Goal: Task Accomplishment & Management: Use online tool/utility

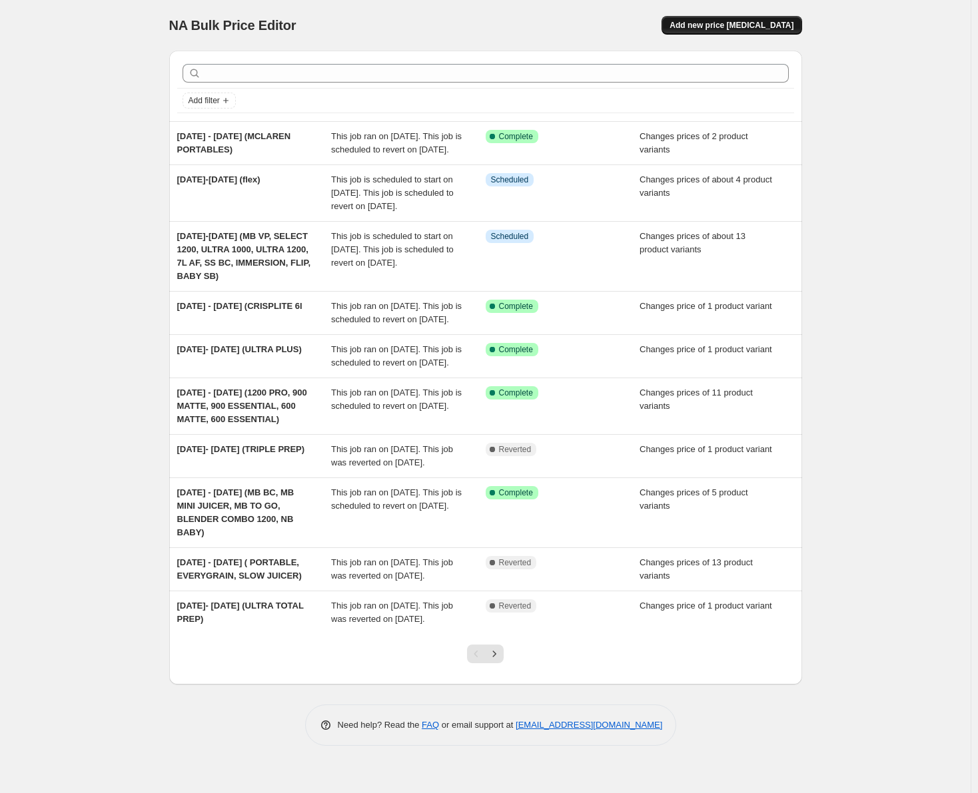
click at [712, 29] on span "Add new price [MEDICAL_DATA]" at bounding box center [731, 25] width 124 height 11
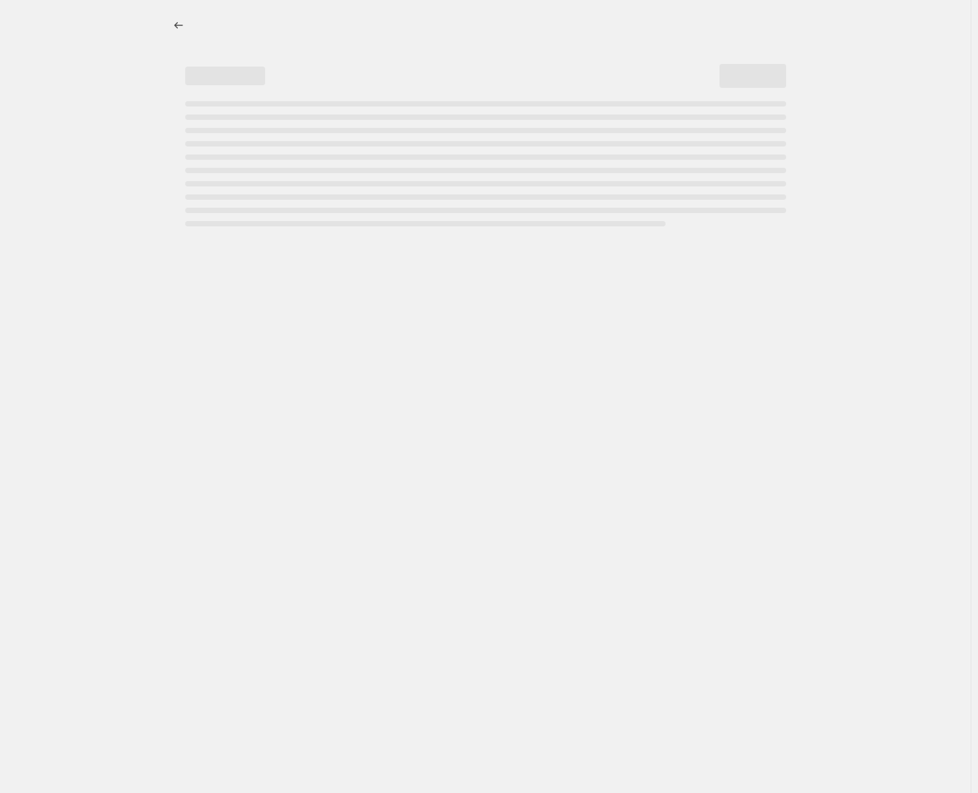
select select "percentage"
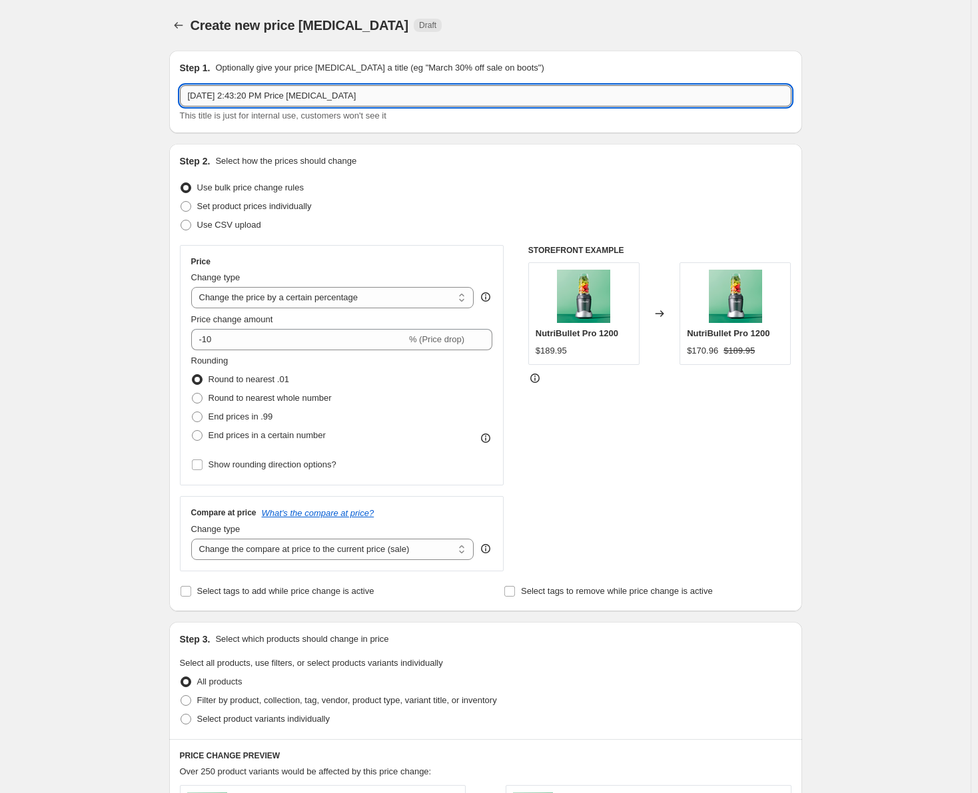
click at [374, 95] on input "[DATE] 2:43:20 PM Price [MEDICAL_DATA]" at bounding box center [485, 95] width 611 height 21
type input "[DATE]- [DATE] (juicer)"
click at [189, 205] on span at bounding box center [186, 206] width 11 height 11
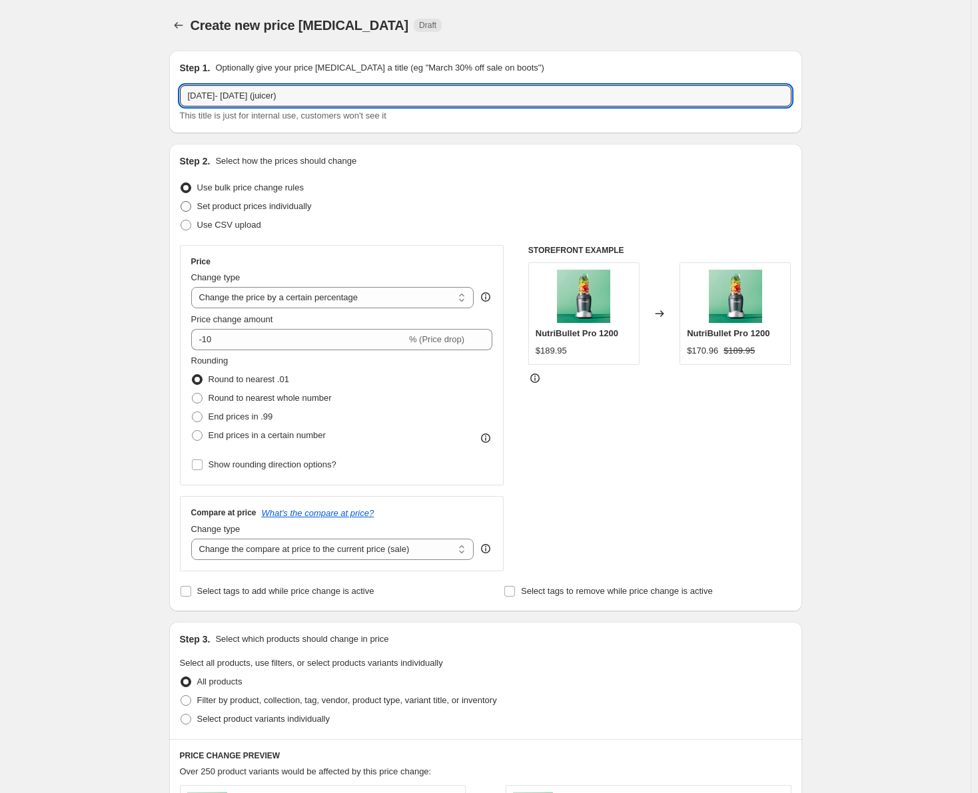
click at [181, 202] on input "Set product prices individually" at bounding box center [181, 201] width 1 height 1
radio input "true"
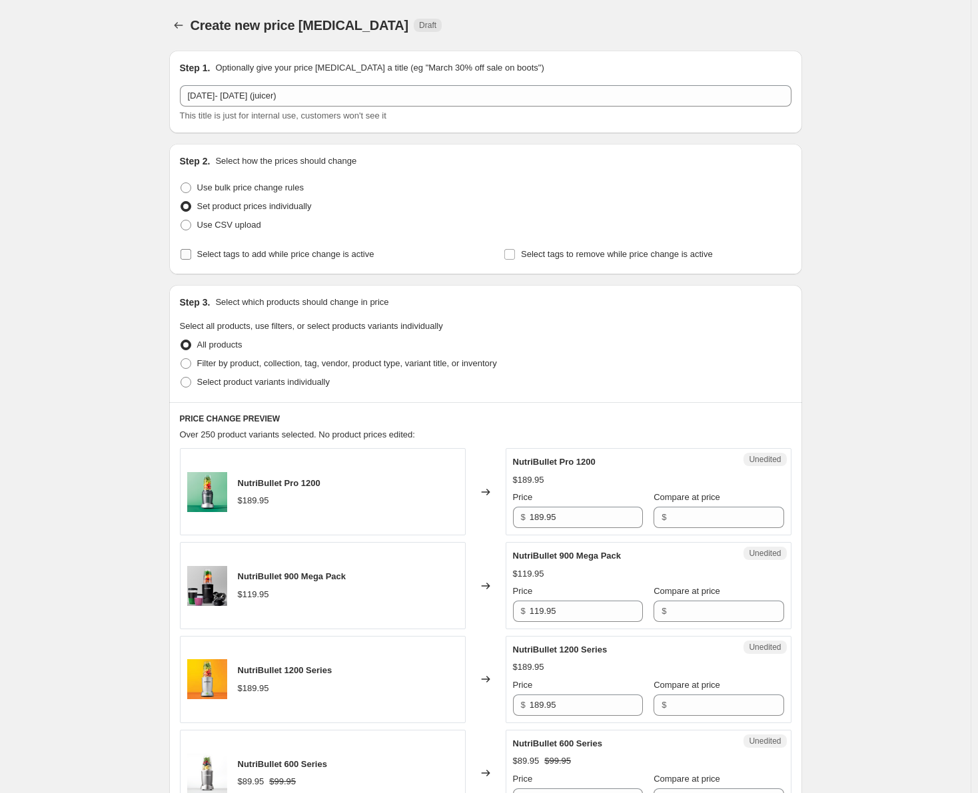
click at [191, 255] on input "Select tags to add while price change is active" at bounding box center [186, 254] width 11 height 11
checkbox input "true"
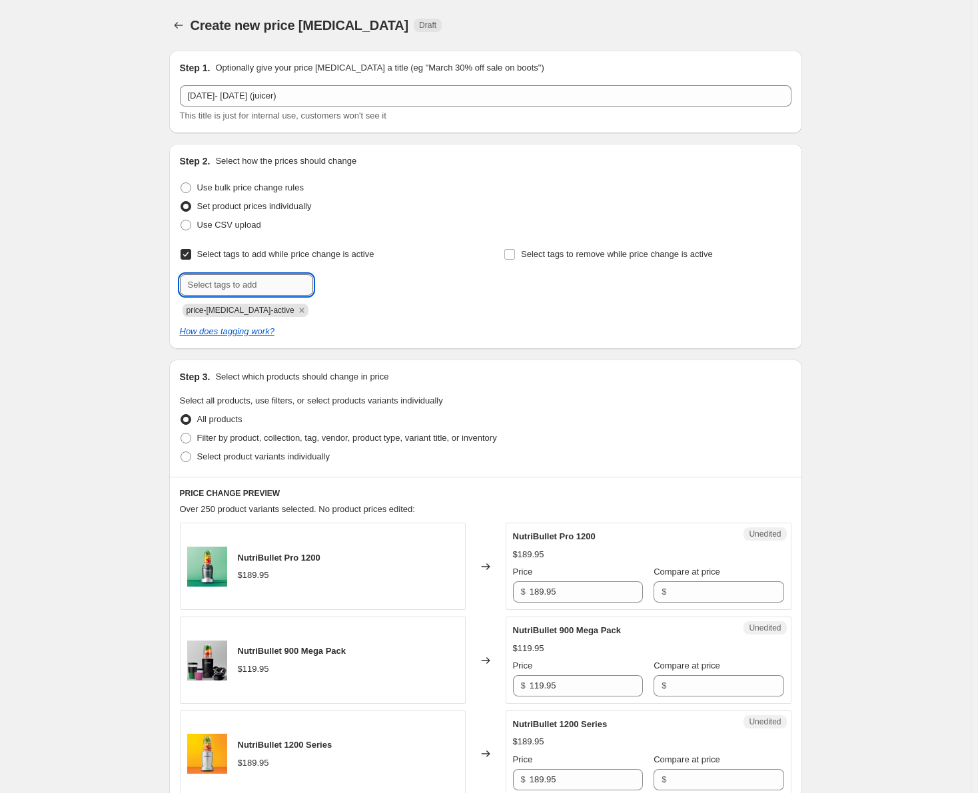
click at [230, 288] on input "text" at bounding box center [246, 284] width 133 height 21
type input "sale"
click at [180, 144] on button "Submit" at bounding box center [199, 151] width 38 height 14
click at [191, 456] on span at bounding box center [186, 457] width 11 height 11
click at [181, 452] on input "Select product variants individually" at bounding box center [181, 452] width 1 height 1
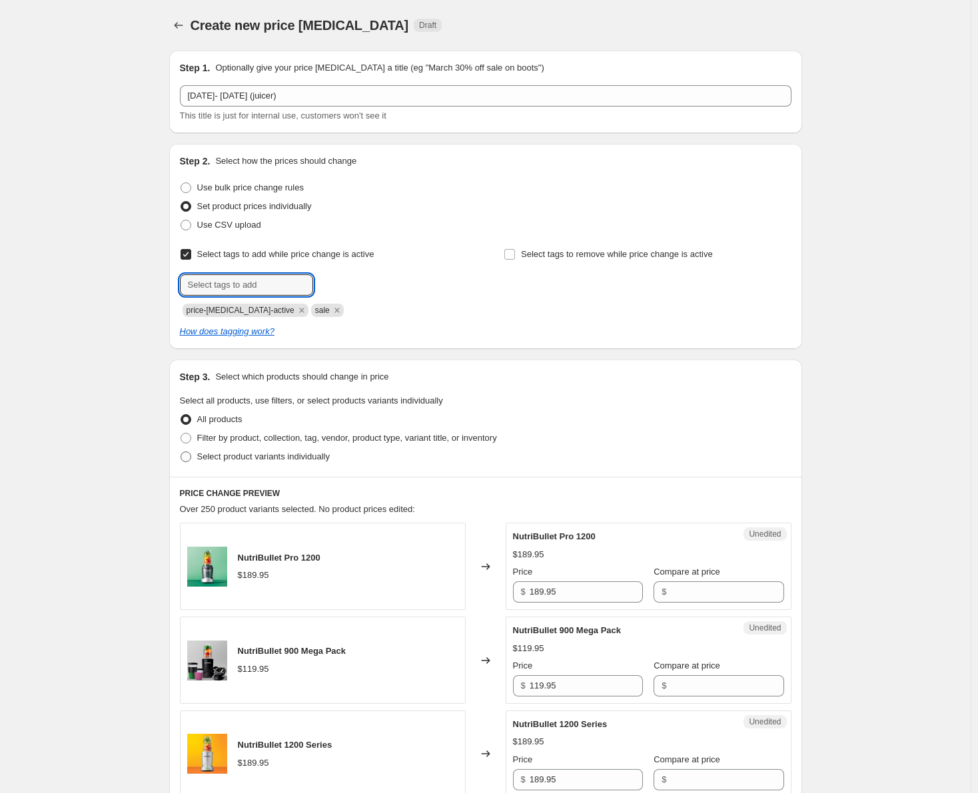
radio input "true"
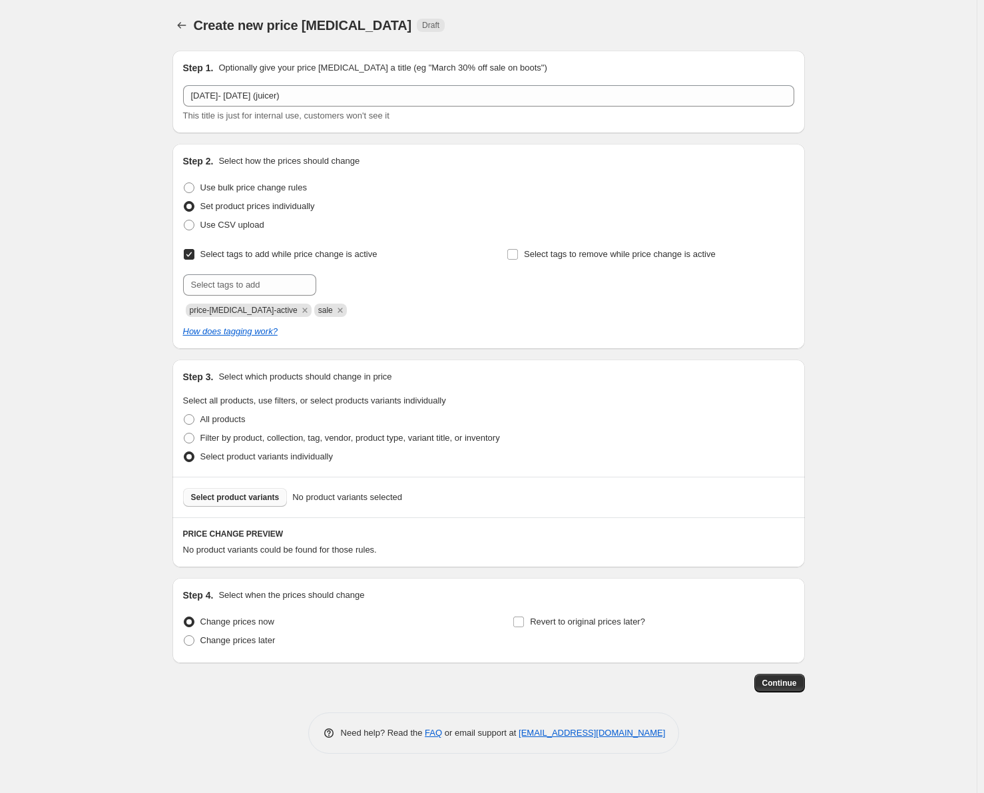
click at [248, 499] on span "Select product variants" at bounding box center [235, 497] width 89 height 11
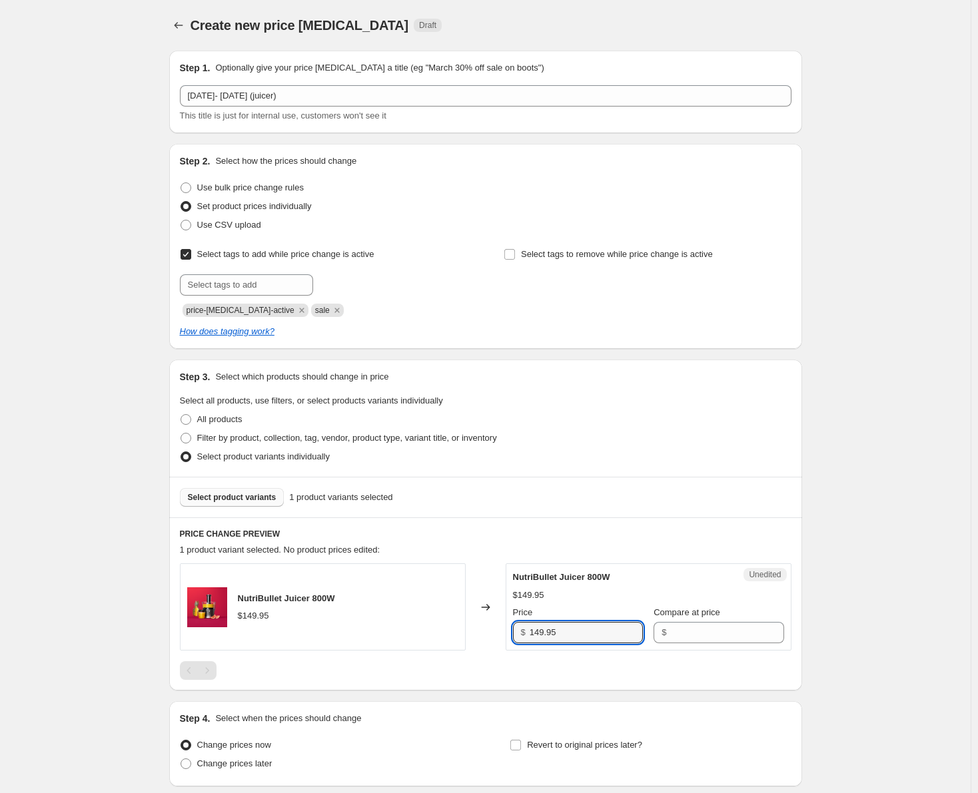
drag, startPoint x: 569, startPoint y: 637, endPoint x: 510, endPoint y: 643, distance: 59.0
click at [510, 643] on div "Unedited NutriBullet Juicer 800W $149.95 Price $ 149.95 Compare at price $" at bounding box center [649, 607] width 286 height 87
click at [679, 631] on input "Compare at price" at bounding box center [726, 632] width 113 height 21
paste input "149.95"
type input "149.95"
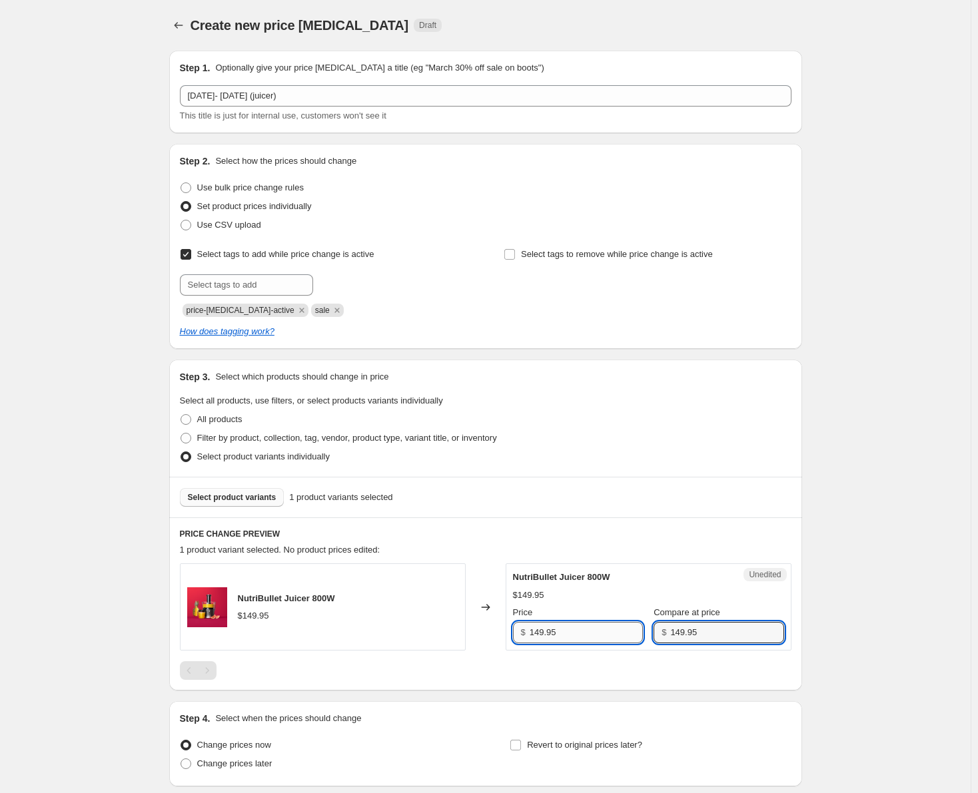
click at [545, 632] on input "149.95" at bounding box center [586, 632] width 113 height 21
type input "129.95"
click at [681, 631] on input "149.95" at bounding box center [726, 632] width 113 height 21
click at [673, 659] on div "NutriBullet Juicer 800W $149.95 Changed to Success Edited NutriBullet Juicer 80…" at bounding box center [485, 622] width 611 height 117
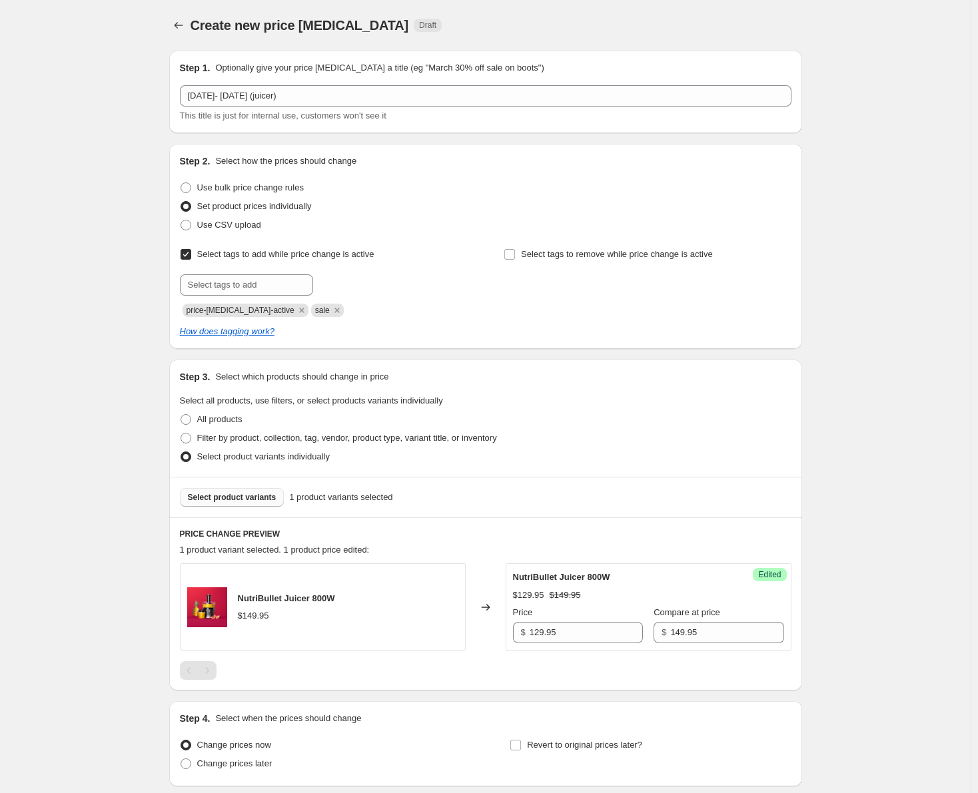
scroll to position [104, 0]
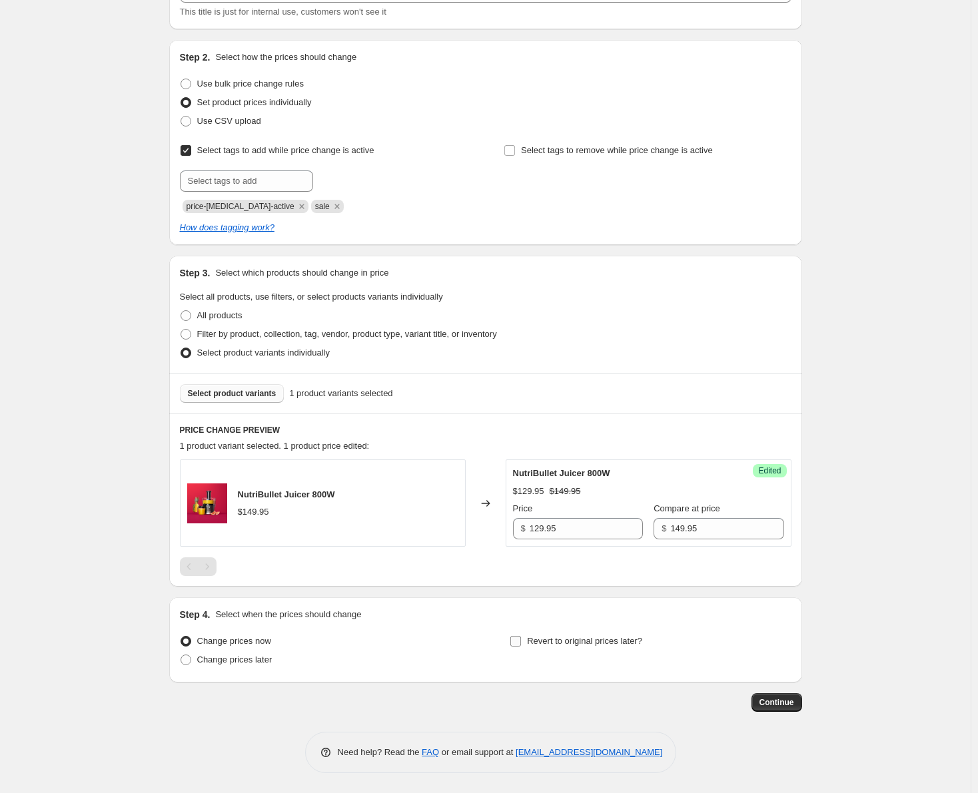
click at [520, 642] on input "Revert to original prices later?" at bounding box center [515, 641] width 11 height 11
checkbox input "true"
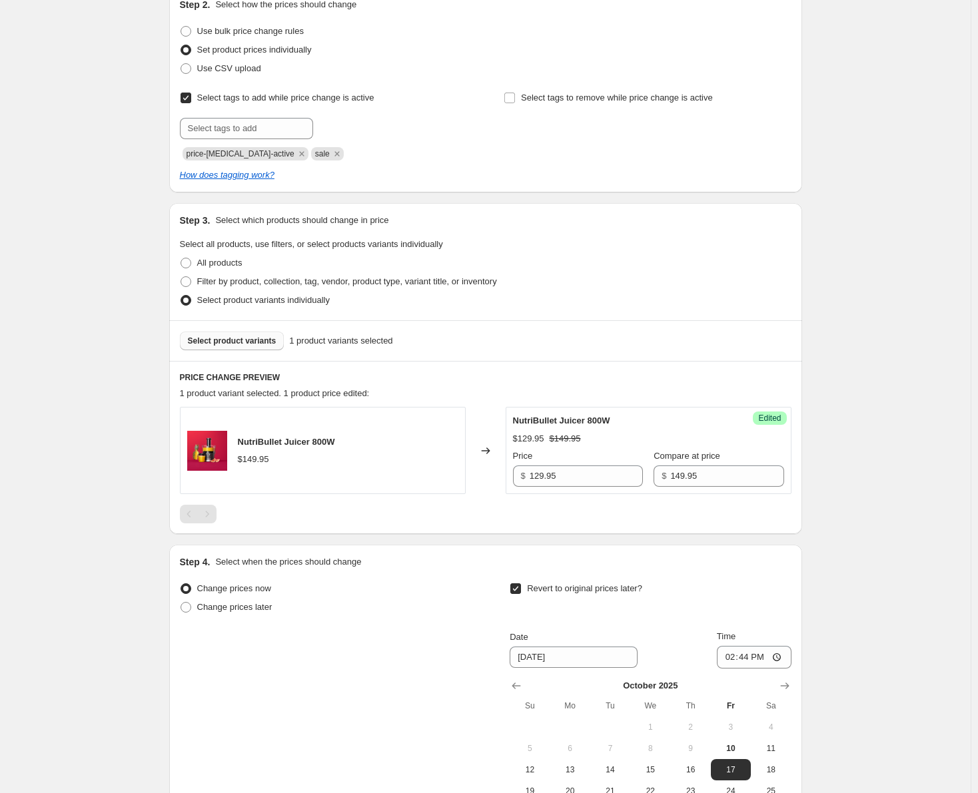
scroll to position [237, 0]
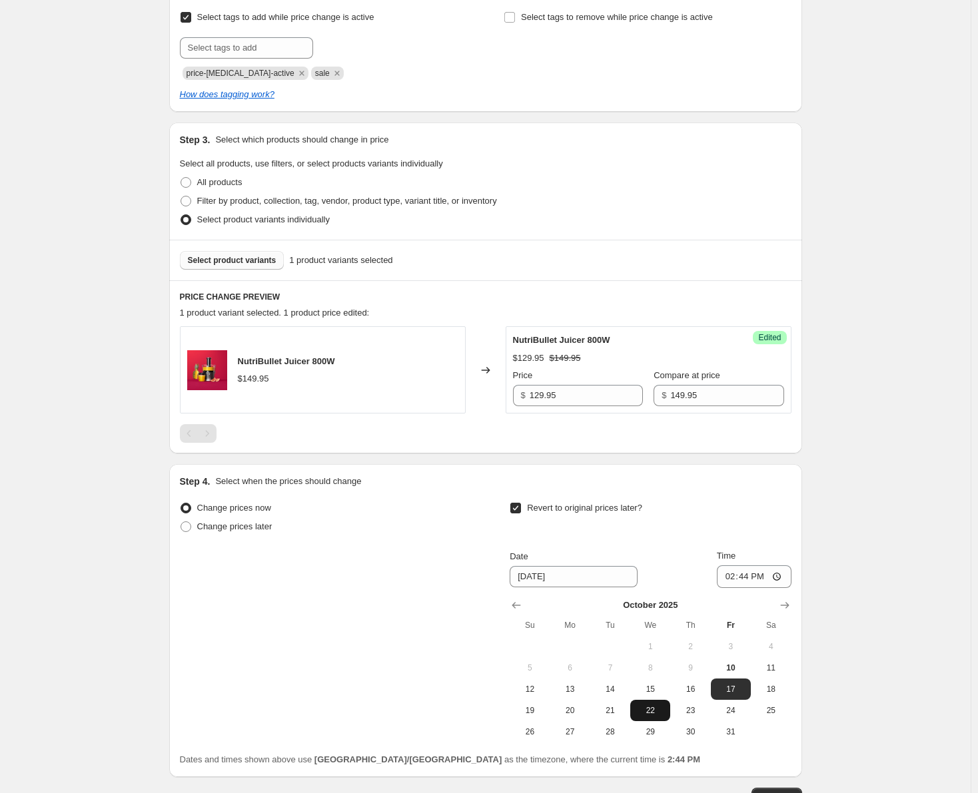
click at [657, 711] on span "22" at bounding box center [649, 710] width 29 height 11
type input "[DATE]"
click at [738, 577] on input "14:44" at bounding box center [754, 577] width 75 height 23
type input "23:59"
click at [678, 565] on div "Date [DATE] Time 23:59" at bounding box center [650, 569] width 281 height 39
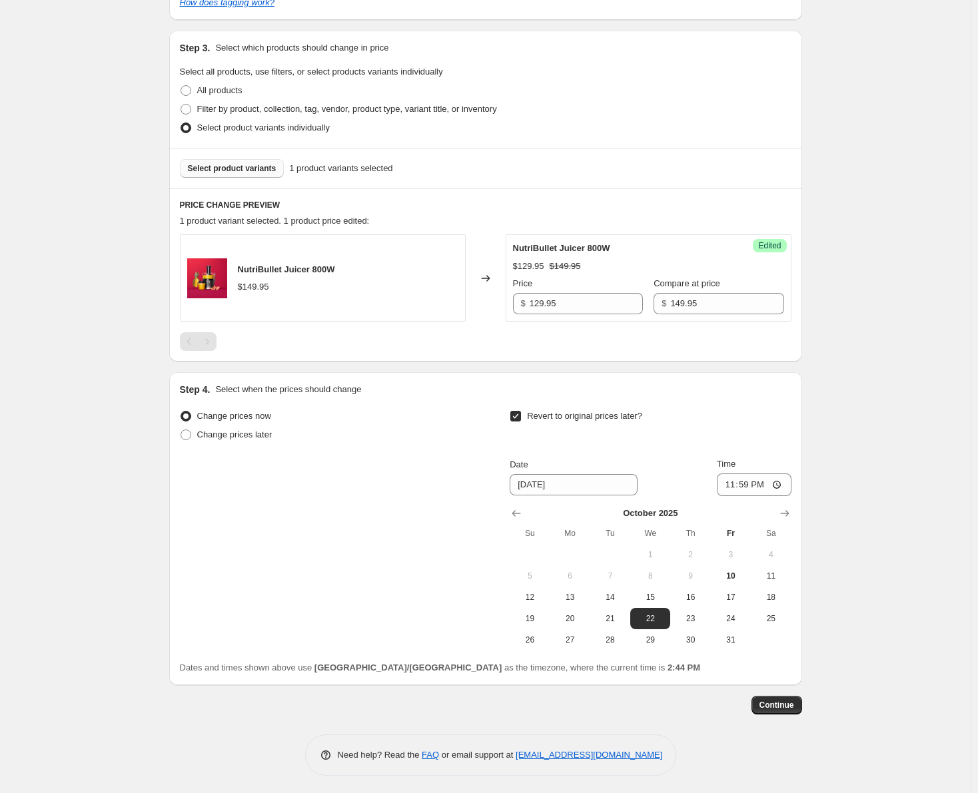
scroll to position [332, 0]
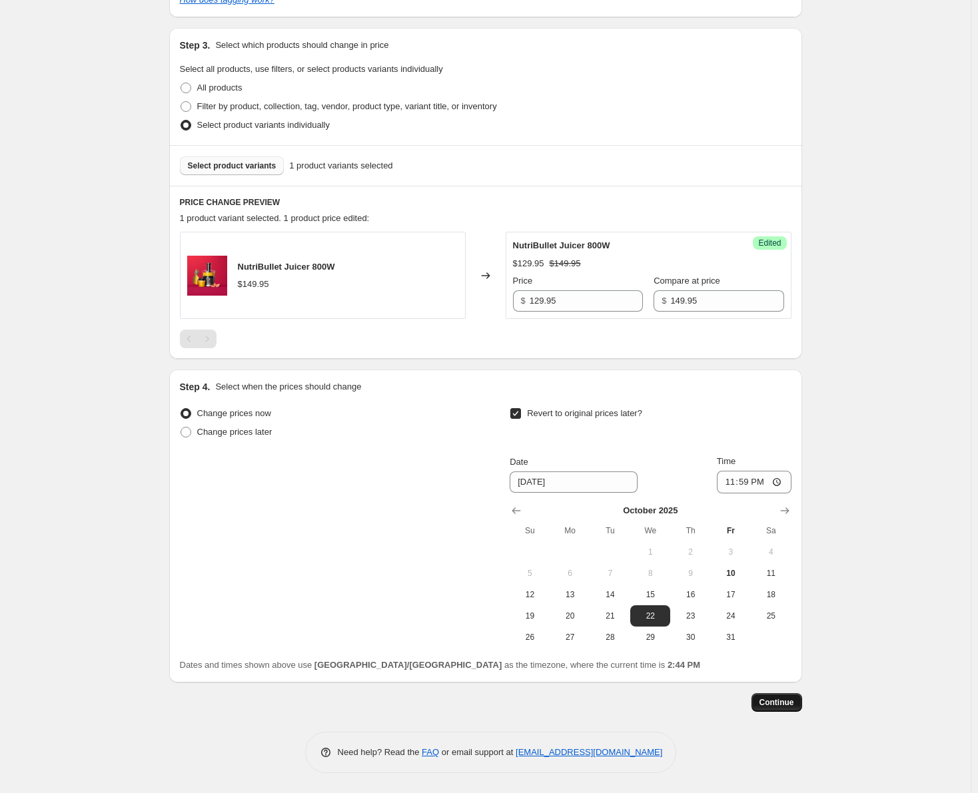
click at [788, 709] on button "Continue" at bounding box center [776, 702] width 51 height 19
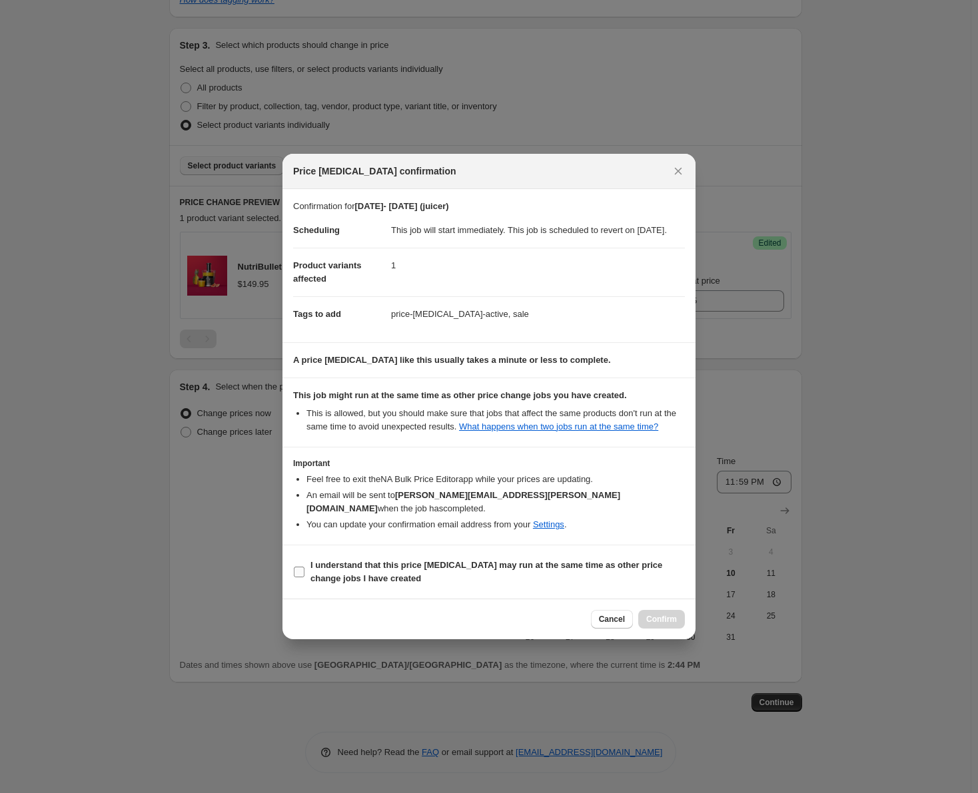
click at [300, 571] on input "I understand that this price [MEDICAL_DATA] may run at the same time as other p…" at bounding box center [299, 572] width 11 height 11
checkbox input "true"
click at [603, 625] on button "Cancel" at bounding box center [612, 619] width 42 height 19
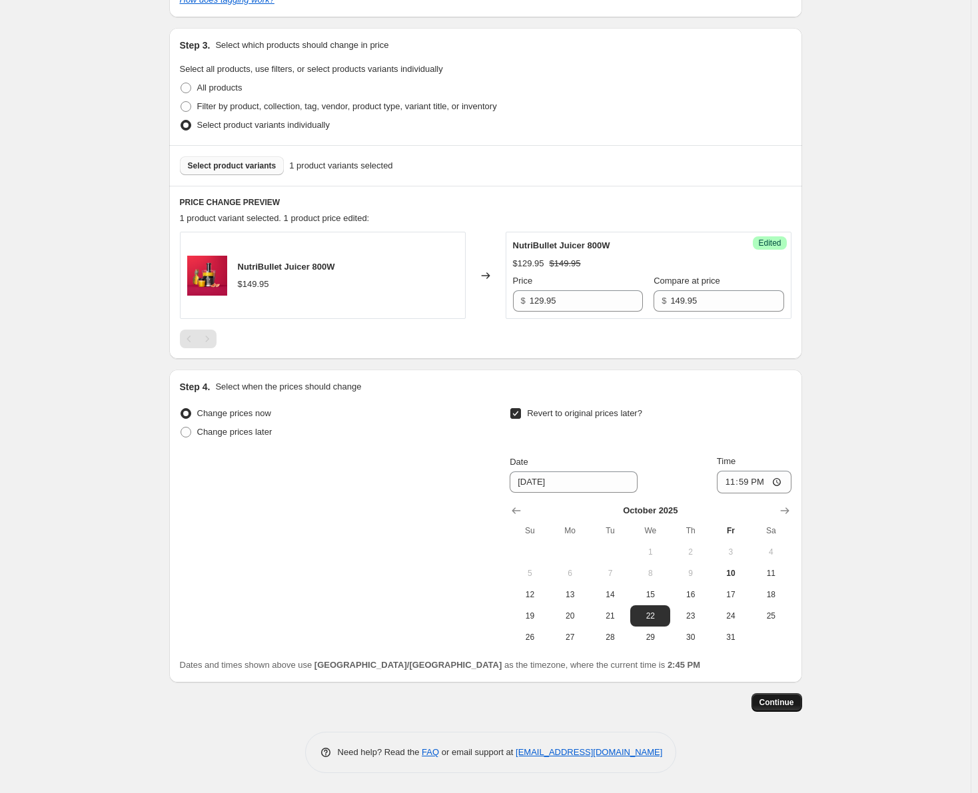
click at [785, 697] on button "Continue" at bounding box center [776, 702] width 51 height 19
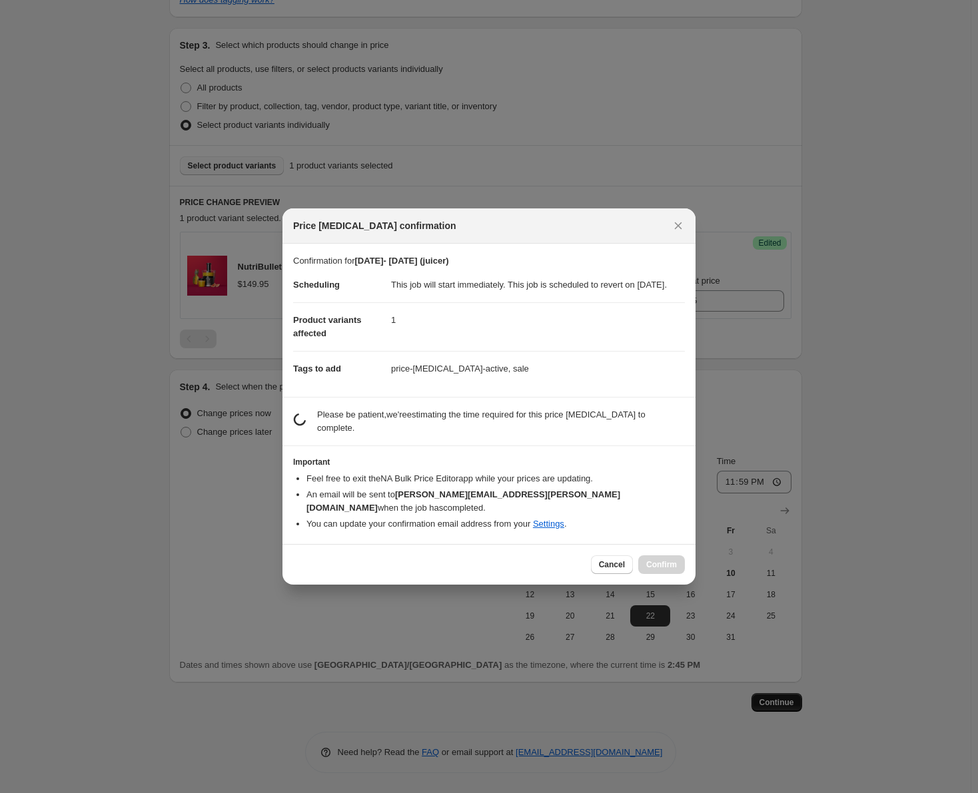
scroll to position [0, 0]
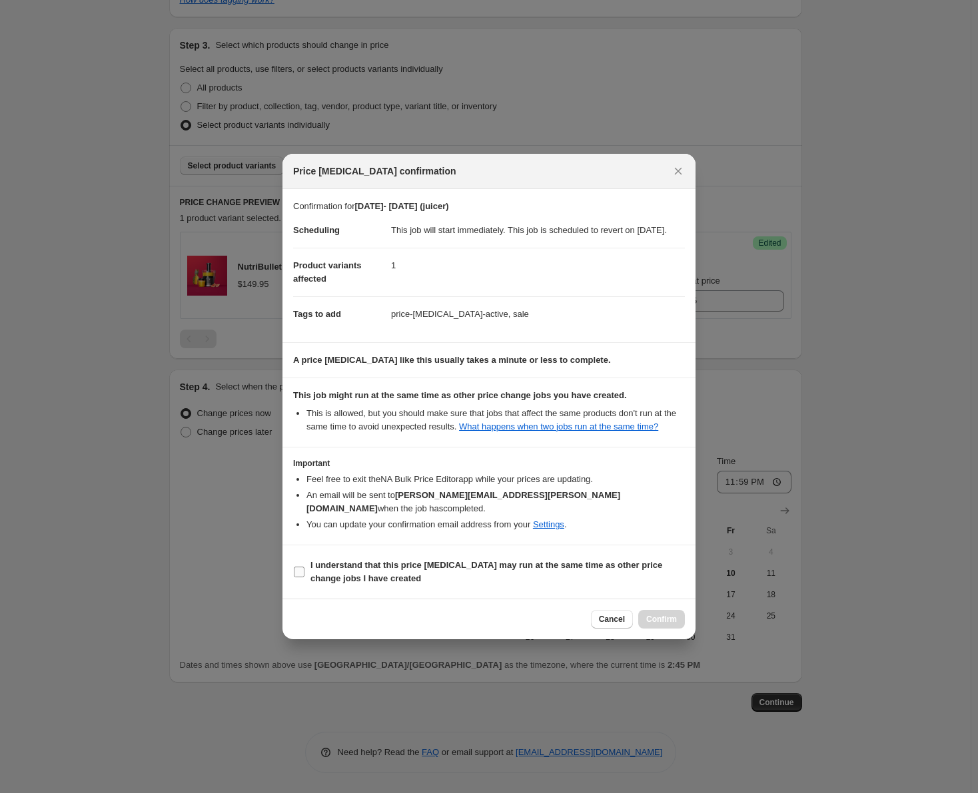
click at [302, 568] on input "I understand that this price [MEDICAL_DATA] may run at the same time as other p…" at bounding box center [299, 572] width 11 height 11
checkbox input "true"
click at [668, 617] on span "Confirm" at bounding box center [661, 619] width 31 height 11
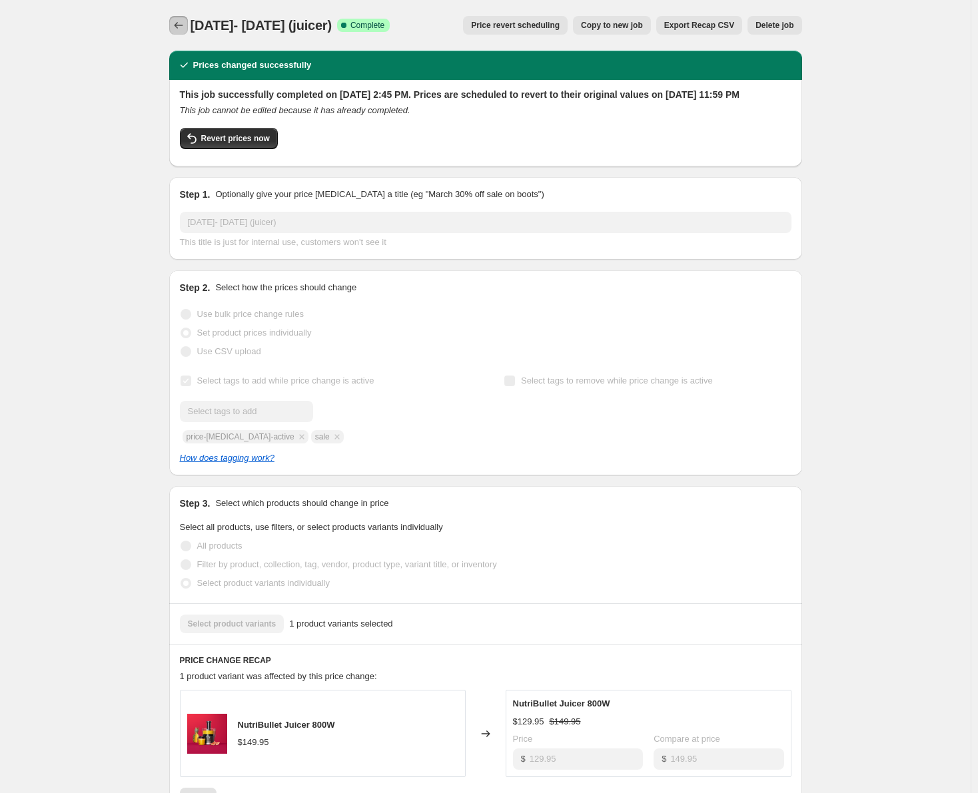
click at [179, 25] on icon "Price change jobs" at bounding box center [178, 25] width 13 height 13
